Goal: Information Seeking & Learning: Learn about a topic

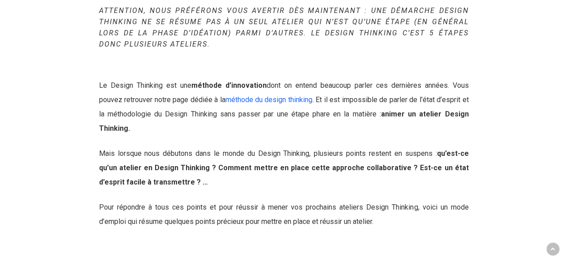
scroll to position [236, 0]
drag, startPoint x: 186, startPoint y: 115, endPoint x: 218, endPoint y: 136, distance: 38.2
click at [218, 136] on p "Le Design Thinking est une méthode d’innovation dont on entend beaucoup parler …" at bounding box center [284, 112] width 370 height 68
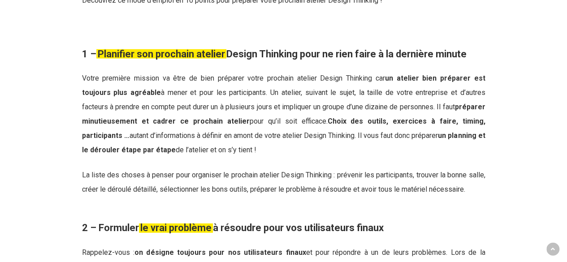
scroll to position [1269, 0]
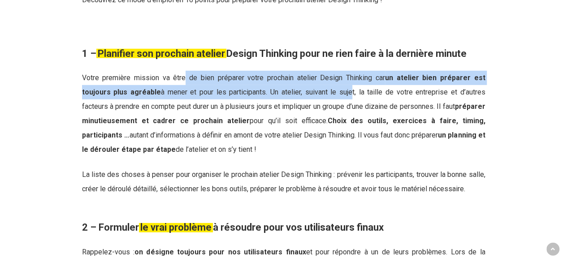
drag, startPoint x: 178, startPoint y: 85, endPoint x: 317, endPoint y: 95, distance: 138.5
click at [317, 95] on p "Votre première mission va être de bien préparer votre prochain atelier Design T…" at bounding box center [283, 119] width 403 height 97
click at [317, 95] on span "Votre première mission va être de bien préparer votre prochain atelier Design T…" at bounding box center [283, 100] width 403 height 52
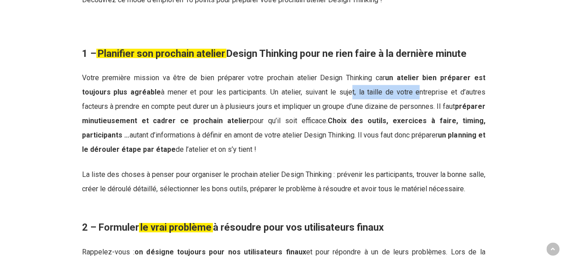
drag, startPoint x: 317, startPoint y: 95, endPoint x: 382, endPoint y: 101, distance: 66.1
click at [382, 101] on p "Votre première mission va être de bien préparer votre prochain atelier Design T…" at bounding box center [283, 119] width 403 height 97
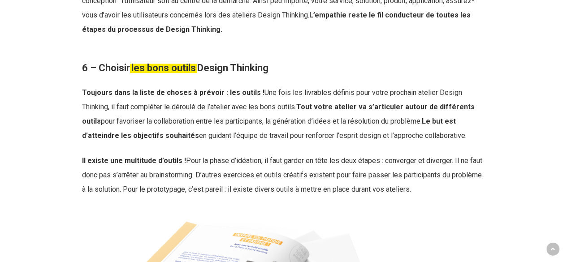
scroll to position [2477, 0]
